Goal: Understand process/instructions: Learn how to perform a task or action

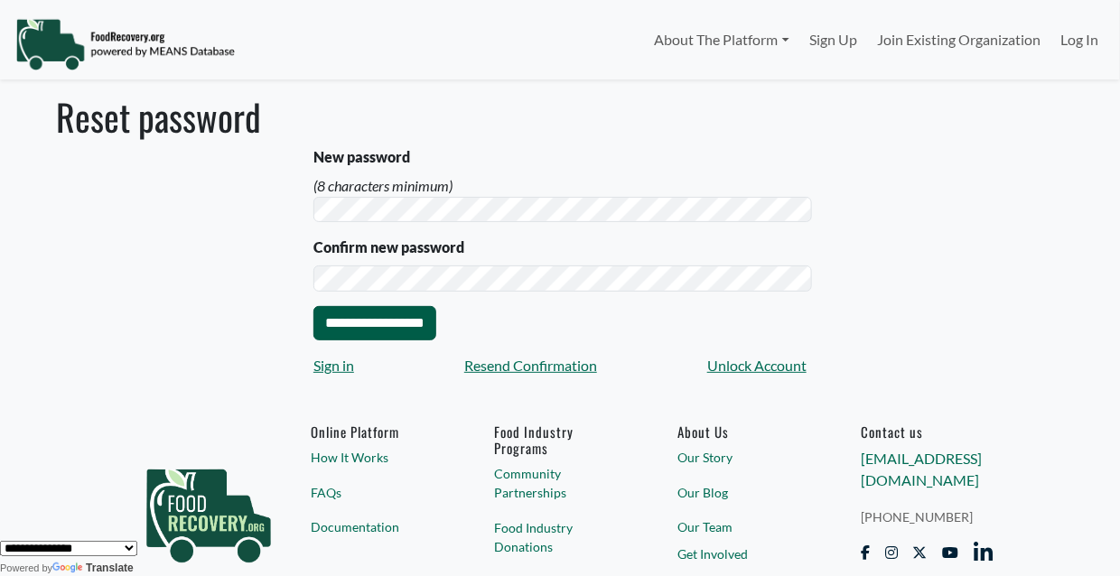
click at [358, 306] on input "**********" at bounding box center [374, 323] width 123 height 34
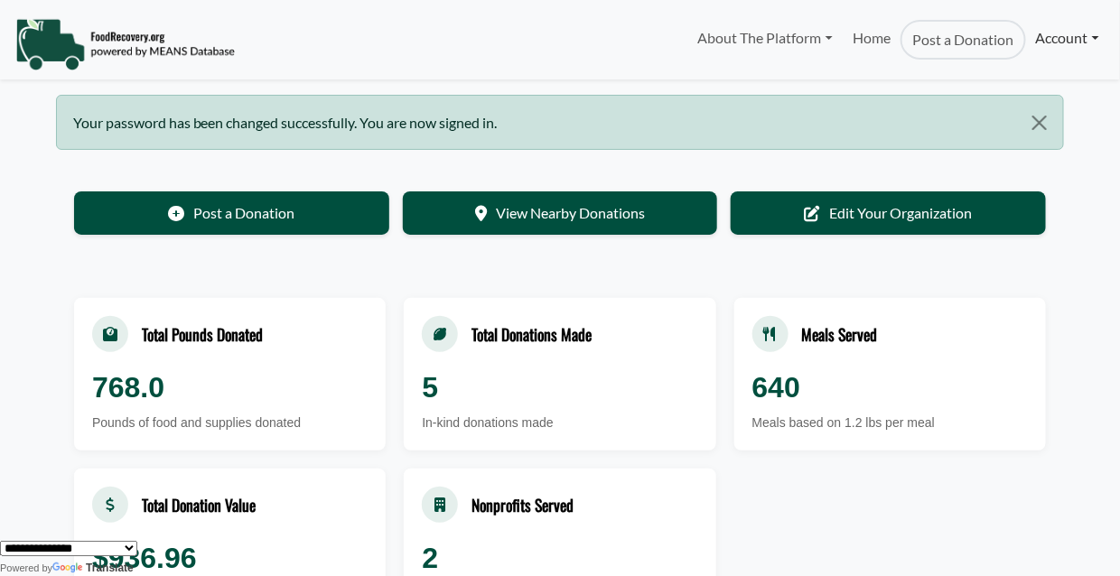
click at [1098, 34] on link "Account" at bounding box center [1067, 38] width 83 height 36
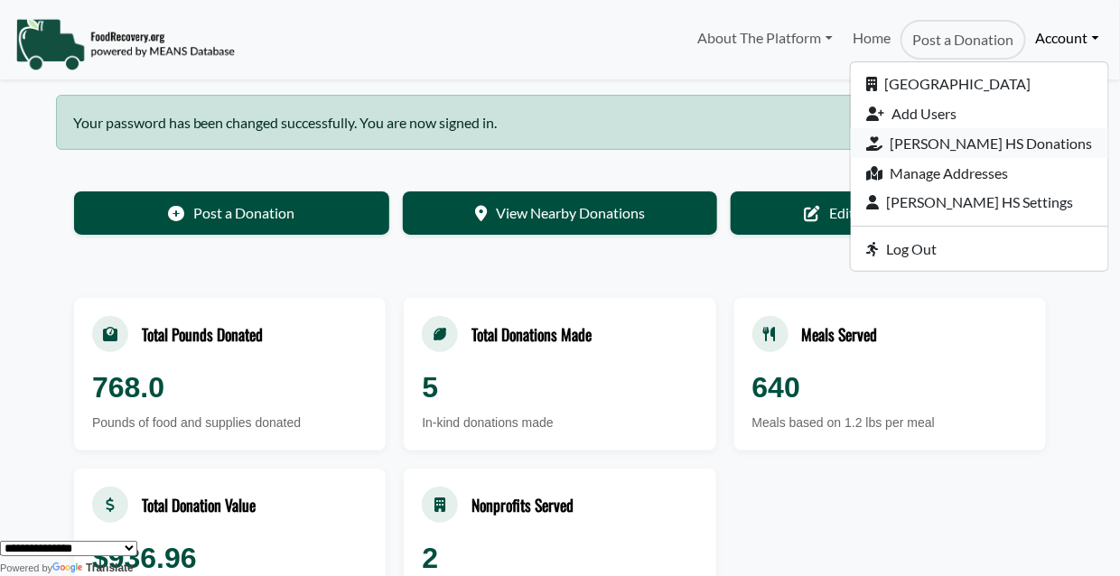
click at [1044, 128] on link "[PERSON_NAME] HS Donations" at bounding box center [979, 143] width 257 height 30
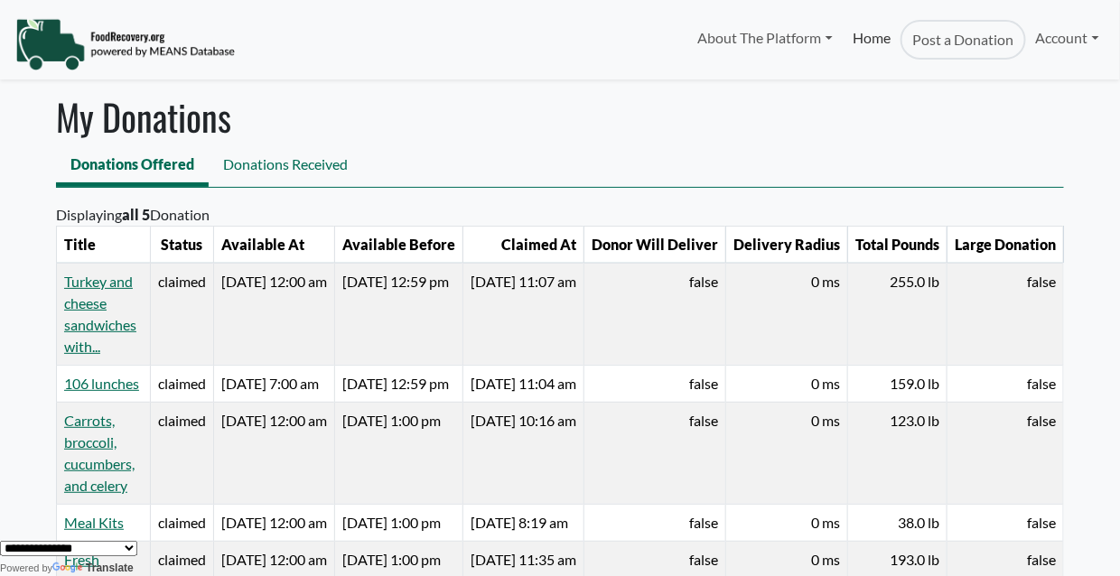
click at [901, 37] on link "Home" at bounding box center [872, 40] width 58 height 40
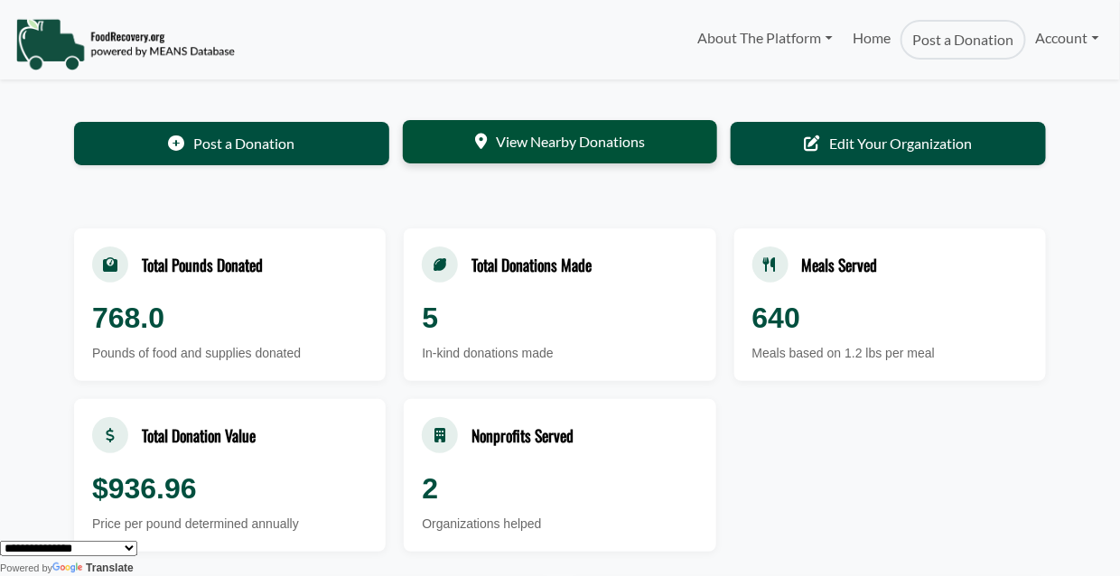
click at [602, 124] on link "View Nearby Donations" at bounding box center [560, 141] width 315 height 43
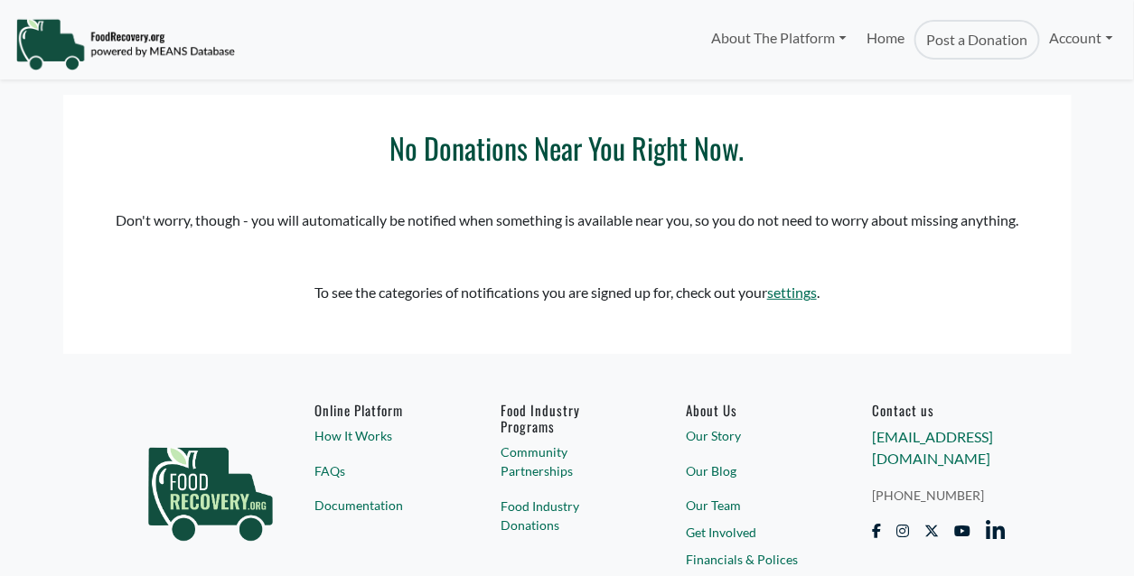
select select "Language Translate Widget"
click at [856, 31] on link "About The Platform" at bounding box center [778, 38] width 154 height 36
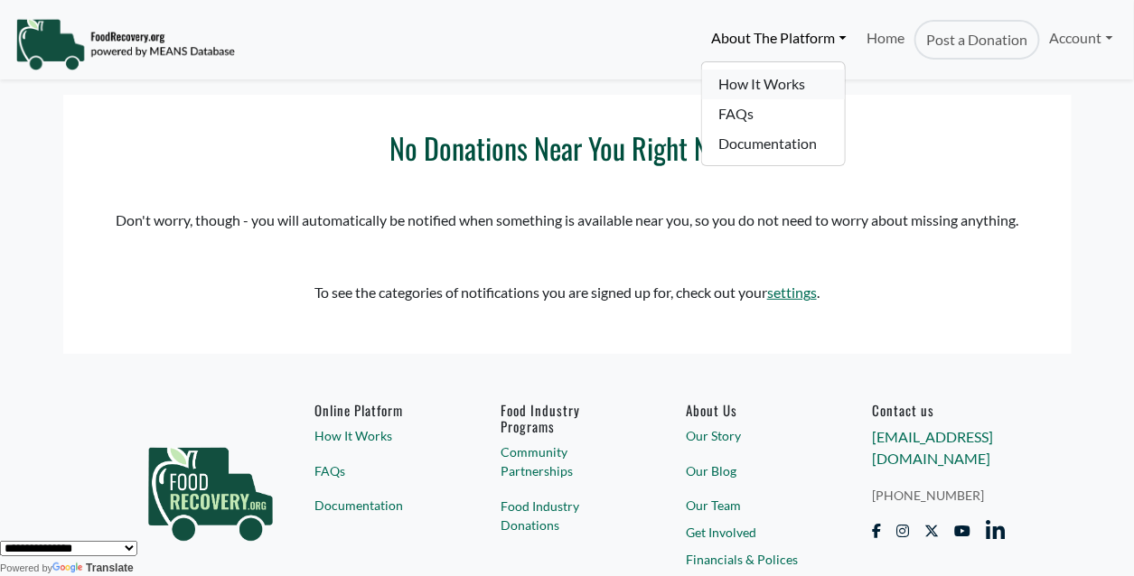
click at [845, 70] on link "How It Works" at bounding box center [773, 85] width 143 height 30
